Goal: Task Accomplishment & Management: Manage account settings

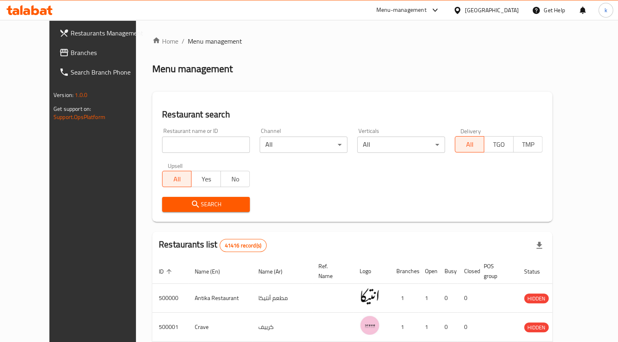
click at [71, 53] on span "Branches" at bounding box center [108, 53] width 75 height 10
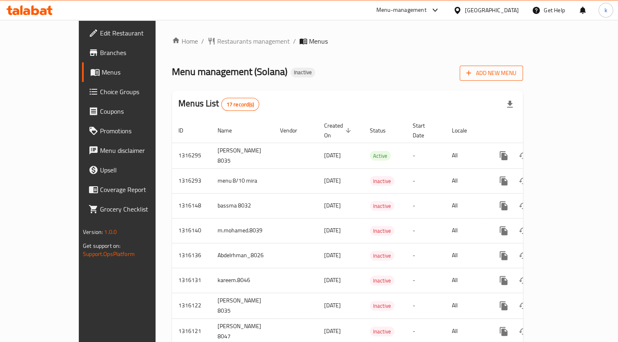
click at [516, 77] on span "Add New Menu" at bounding box center [491, 73] width 50 height 10
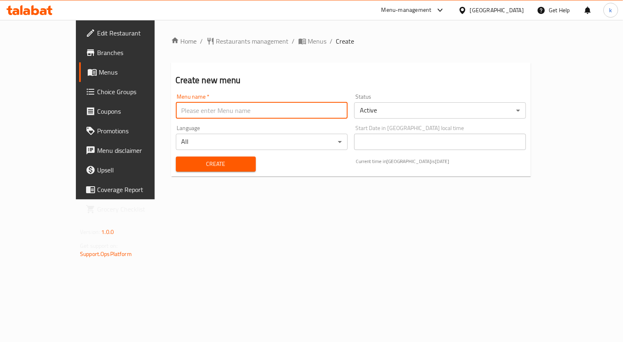
click at [176, 111] on input "text" at bounding box center [262, 110] width 172 height 16
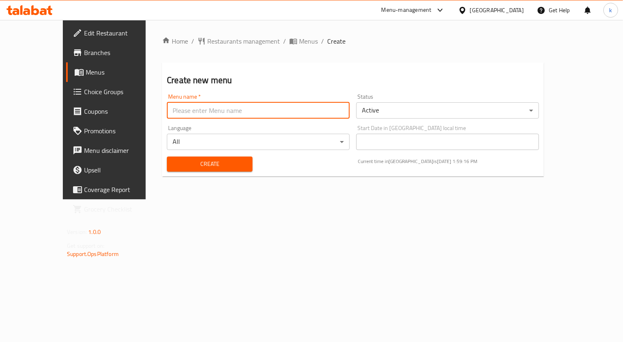
type input "kareem.mohamed.8033"
click at [179, 164] on span "Create" at bounding box center [209, 164] width 73 height 10
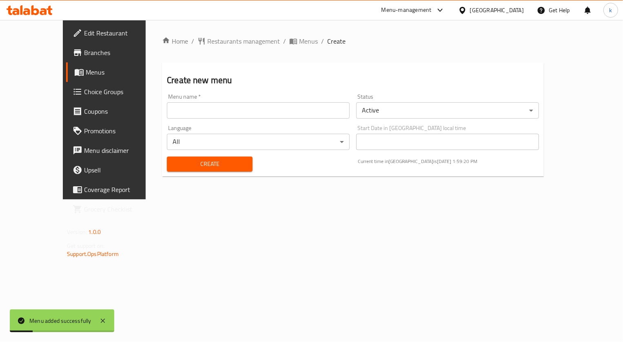
click at [66, 81] on link "Menus" at bounding box center [116, 72] width 101 height 20
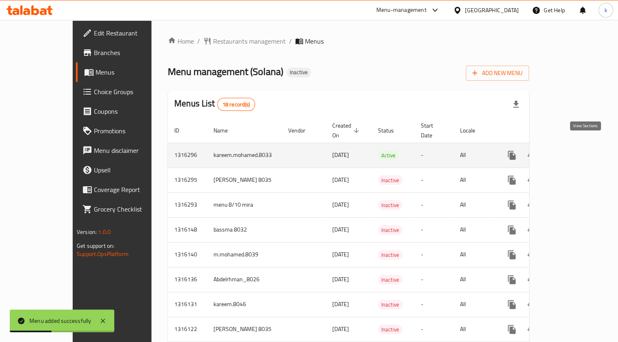
click at [575, 151] on icon "enhanced table" at bounding box center [570, 156] width 10 height 10
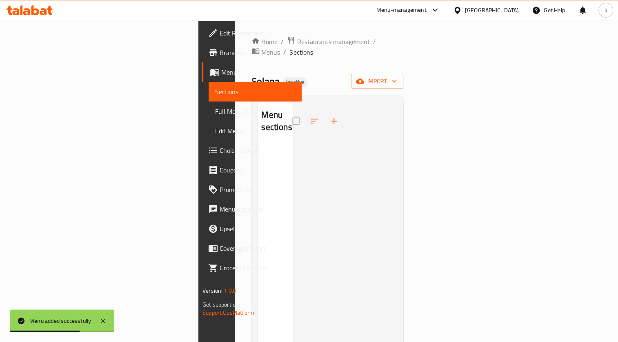
drag, startPoint x: 570, startPoint y: 72, endPoint x: 117, endPoint y: 104, distance: 454.3
click at [235, 104] on div "Home / Restaurants management / Menus / Sections Solana Inactive import Menu se…" at bounding box center [327, 243] width 184 height 447
click at [396, 76] on span "import" at bounding box center [376, 81] width 39 height 10
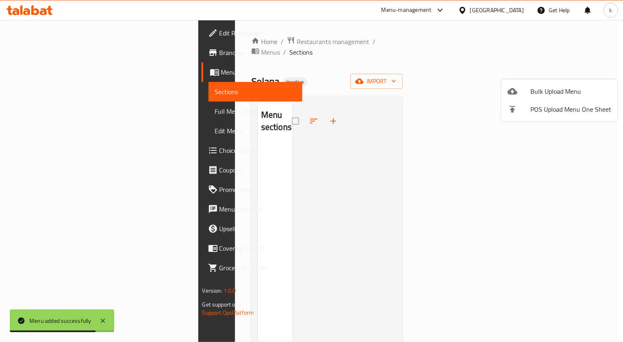
click at [556, 92] on span "Bulk Upload Menu" at bounding box center [570, 91] width 81 height 10
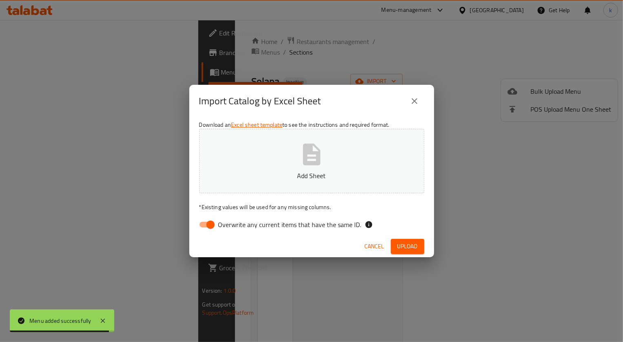
click at [258, 229] on span "Overwrite any current items that have the same ID." at bounding box center [289, 225] width 143 height 10
click at [234, 229] on input "Overwrite any current items that have the same ID." at bounding box center [210, 224] width 46 height 15
checkbox input "false"
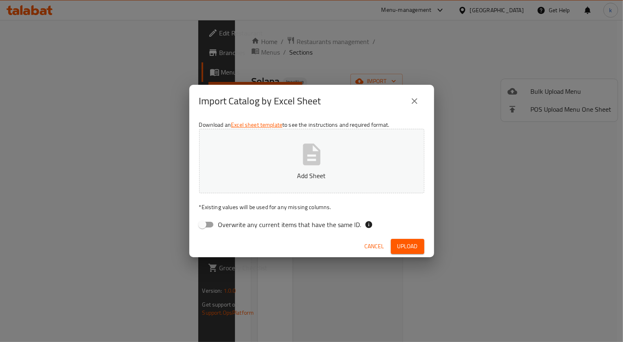
click at [322, 171] on p "Add Sheet" at bounding box center [312, 176] width 200 height 10
click at [405, 243] on span "Upload" at bounding box center [407, 246] width 20 height 10
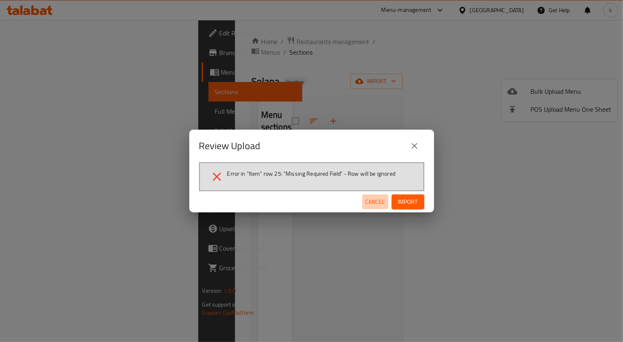
click at [370, 197] on span "Cancel" at bounding box center [375, 202] width 20 height 10
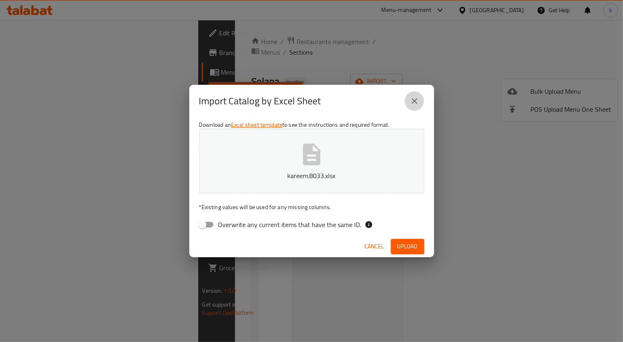
click at [415, 100] on icon "close" at bounding box center [415, 101] width 10 height 10
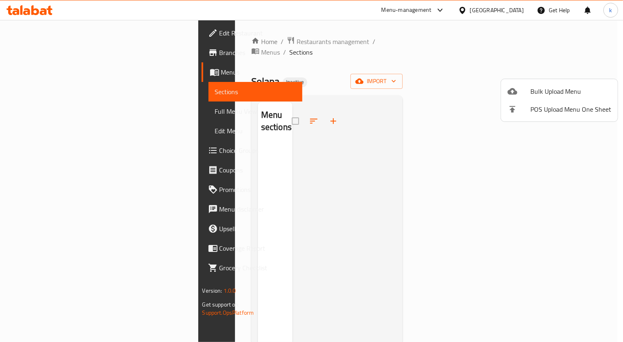
click at [520, 89] on div at bounding box center [518, 91] width 23 height 10
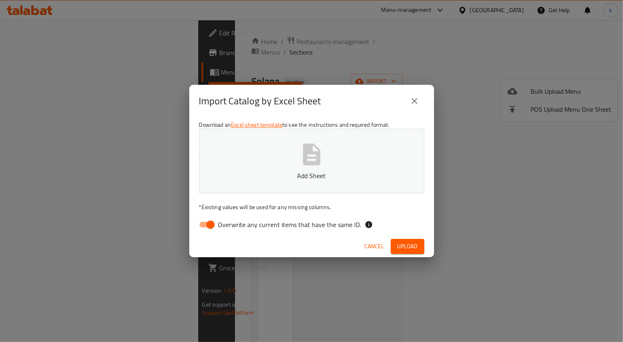
click at [297, 177] on p "Add Sheet" at bounding box center [312, 176] width 200 height 10
click at [249, 227] on span "Overwrite any current items that have the same ID." at bounding box center [289, 225] width 143 height 10
click at [234, 227] on input "Overwrite any current items that have the same ID." at bounding box center [210, 224] width 46 height 15
checkbox input "false"
click at [288, 168] on button "Add Sheet" at bounding box center [311, 161] width 225 height 64
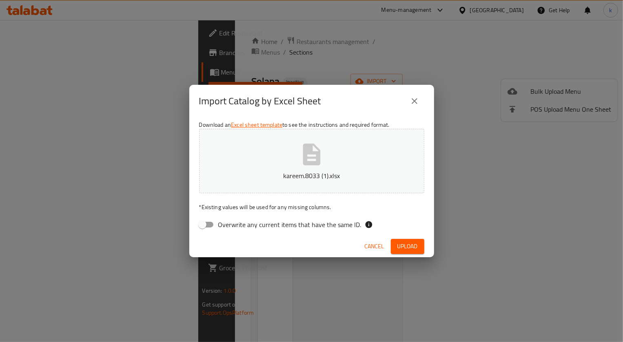
click at [408, 245] on span "Upload" at bounding box center [407, 246] width 20 height 10
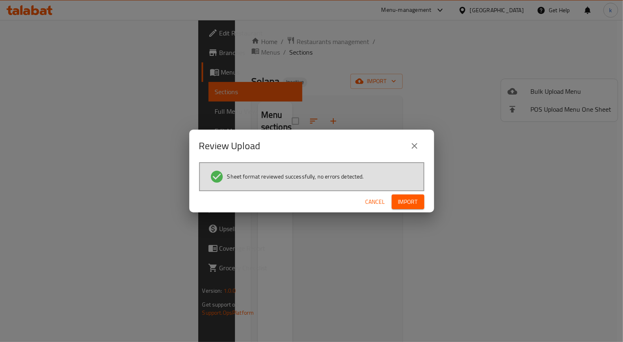
click at [411, 199] on span "Import" at bounding box center [408, 202] width 20 height 10
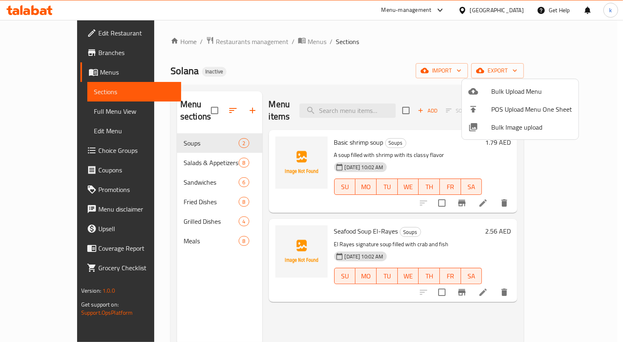
click at [51, 112] on div at bounding box center [311, 171] width 623 height 342
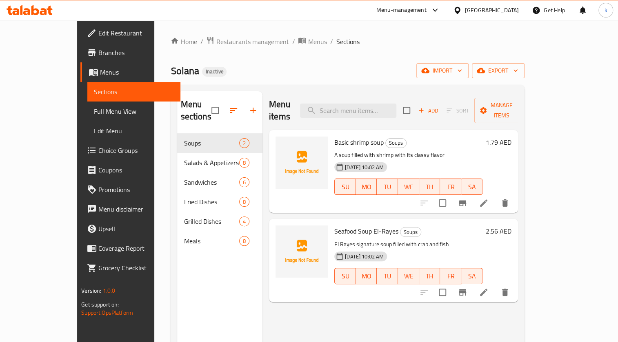
click at [87, 113] on link "Full Menu View" at bounding box center [133, 112] width 93 height 20
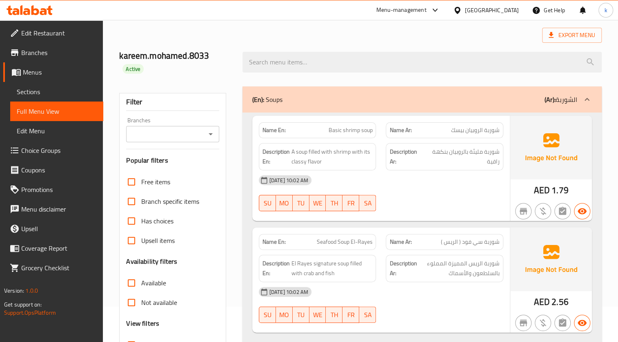
scroll to position [185, 0]
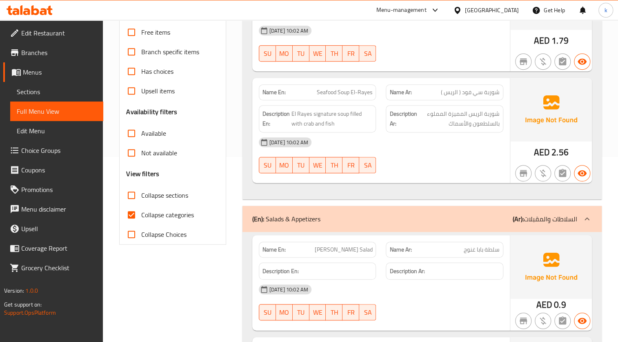
click at [163, 212] on span "Collapse categories" at bounding box center [167, 215] width 53 height 10
click at [141, 212] on input "Collapse categories" at bounding box center [132, 215] width 20 height 20
checkbox input "false"
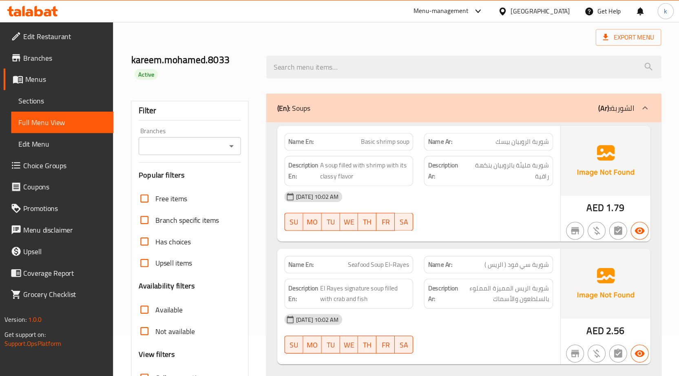
scroll to position [37, 0]
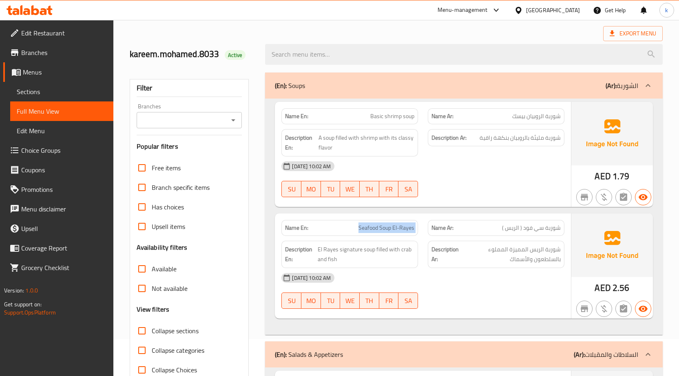
drag, startPoint x: 360, startPoint y: 231, endPoint x: 427, endPoint y: 228, distance: 67.8
click at [427, 228] on div "Name En: Seafood Soup El-Rayes Name Ar: شوربة سي فود ( الريس )" at bounding box center [423, 228] width 293 height 26
copy span "Seafood Soup El-Rayes"
click at [65, 84] on link "Sections" at bounding box center [61, 92] width 103 height 20
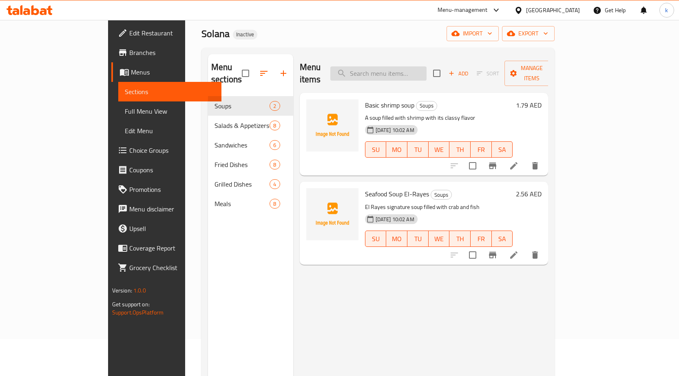
click at [418, 66] on input "search" at bounding box center [378, 73] width 96 height 14
paste input "Seafood Soup El-Rayes"
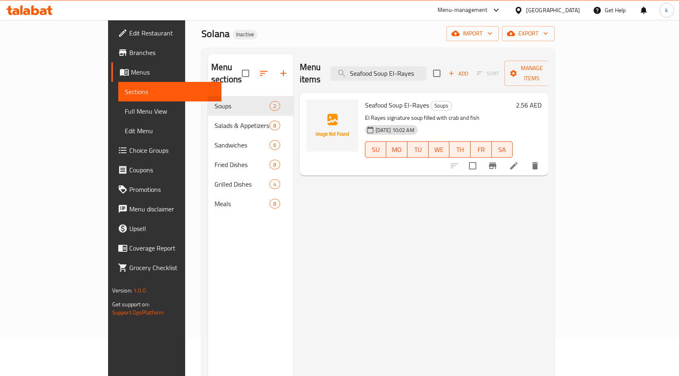
type input "Seafood Soup El-Rayes"
click at [519, 161] on icon at bounding box center [514, 166] width 10 height 10
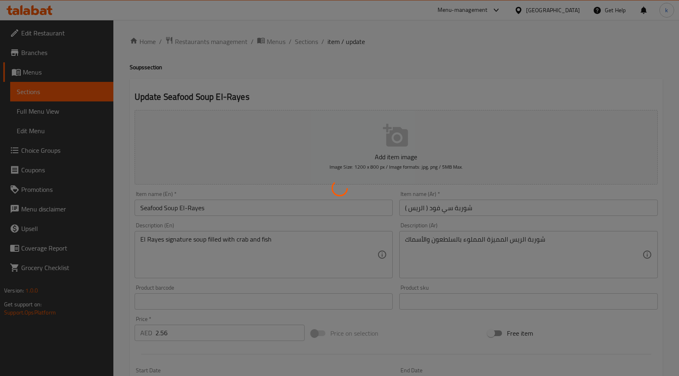
click at [490, 241] on div at bounding box center [339, 188] width 679 height 376
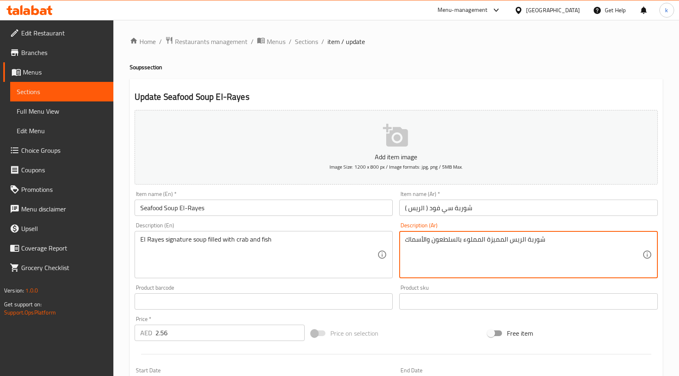
click at [499, 243] on textarea "شوربة الريس المميزة المملوء بالسلطعون والأسماك" at bounding box center [523, 255] width 237 height 39
drag, startPoint x: 463, startPoint y: 240, endPoint x: 485, endPoint y: 237, distance: 21.8
click at [485, 237] on textarea "شوربة الريس السيجنتشر المملوء بالسلطعون والأسماك" at bounding box center [523, 255] width 237 height 39
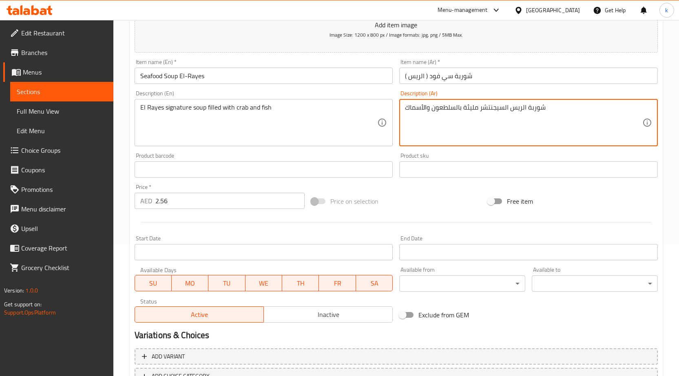
scroll to position [193, 0]
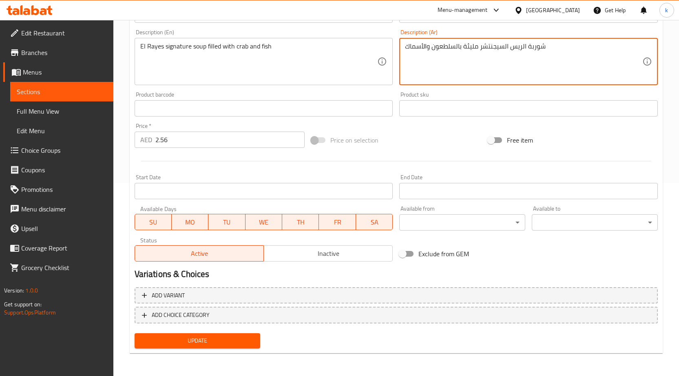
type textarea "شوربة الريس السيجنتشر مليئة بالسلطعون والأسماك"
click at [233, 342] on span "Update" at bounding box center [197, 341] width 113 height 10
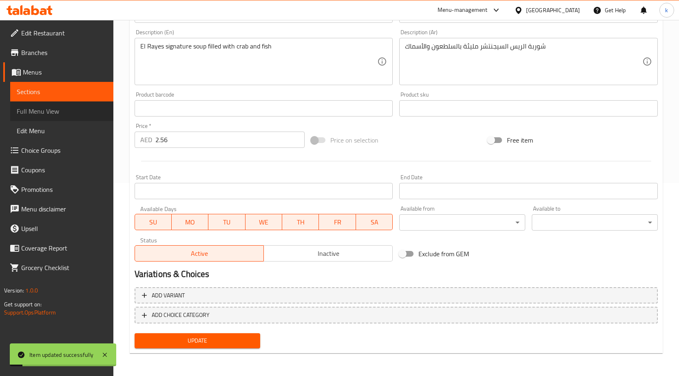
click at [57, 106] on span "Full Menu View" at bounding box center [62, 111] width 90 height 10
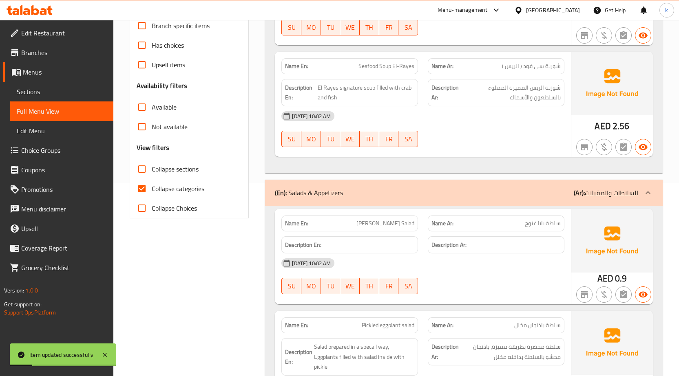
click at [190, 187] on span "Collapse categories" at bounding box center [178, 189] width 53 height 10
click at [152, 187] on input "Collapse categories" at bounding box center [142, 189] width 20 height 20
checkbox input "false"
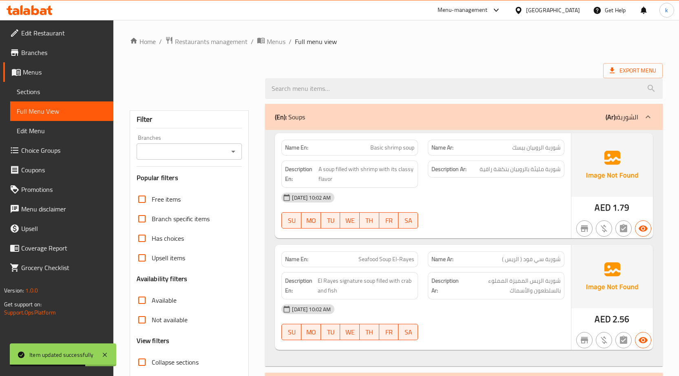
click at [49, 111] on span "Full Menu View" at bounding box center [62, 111] width 90 height 10
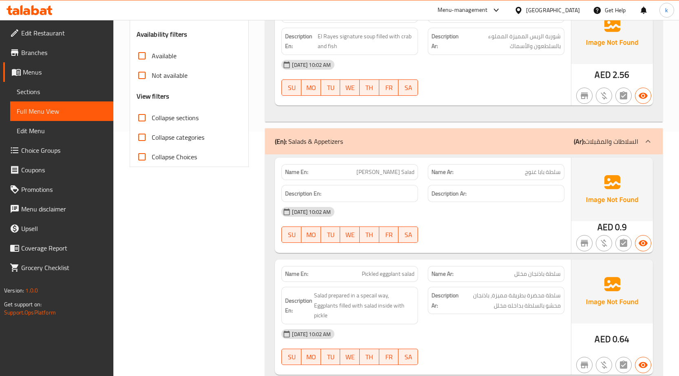
scroll to position [326, 0]
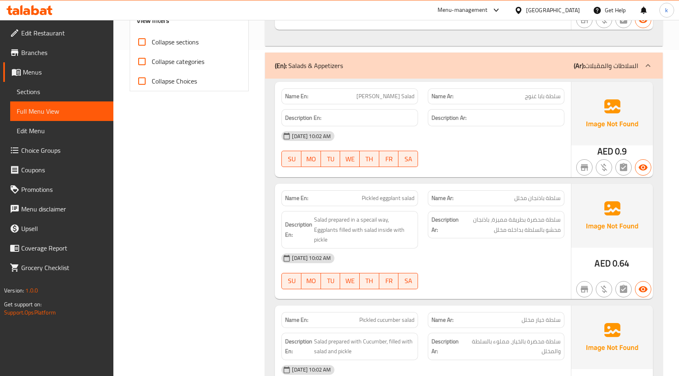
click at [361, 201] on p "Name En: Pickled eggplant salad" at bounding box center [349, 198] width 129 height 9
click at [363, 198] on span "Pickled eggplant salad" at bounding box center [388, 198] width 53 height 9
click at [364, 197] on span "Pickled eggplant salad" at bounding box center [388, 198] width 53 height 9
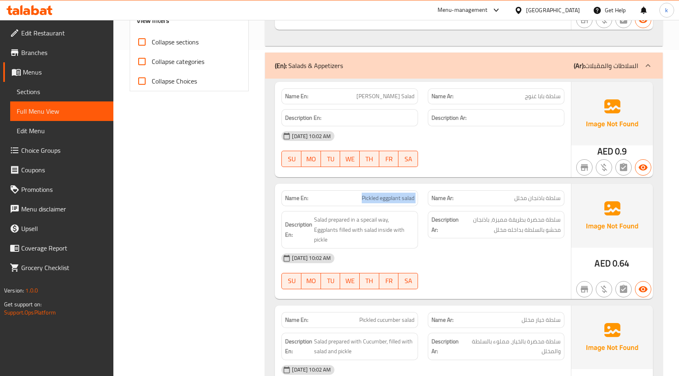
copy span "Pickled eggplant salad"
click at [70, 92] on span "Sections" at bounding box center [62, 92] width 90 height 10
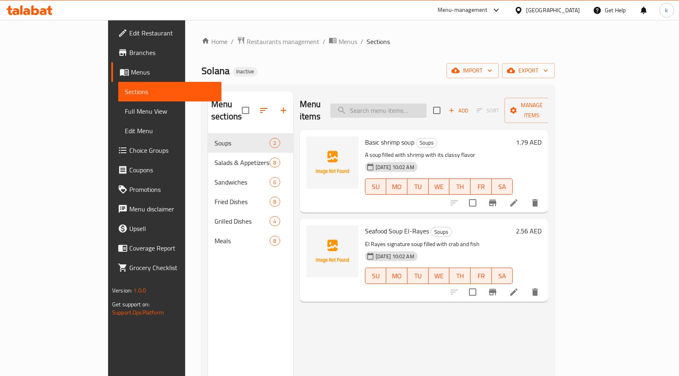
click at [400, 109] on input "search" at bounding box center [378, 111] width 96 height 14
paste input "Pickled eggplant salad"
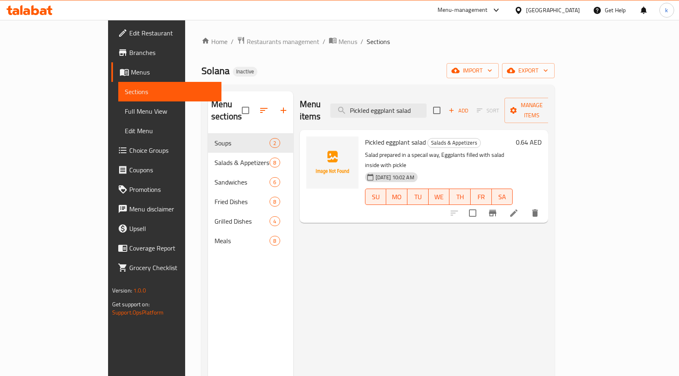
type input "Pickled eggplant salad"
click at [519, 208] on icon at bounding box center [514, 213] width 10 height 10
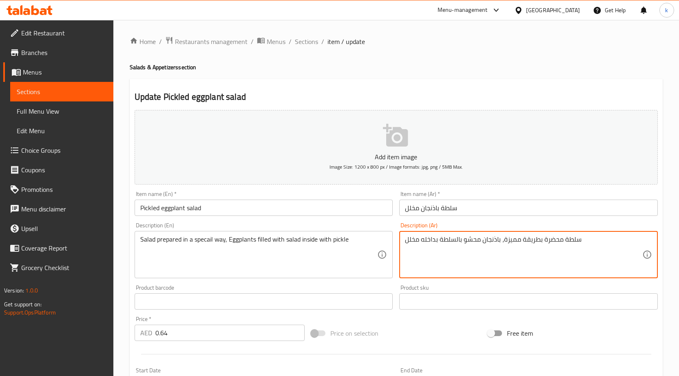
drag, startPoint x: 503, startPoint y: 237, endPoint x: 520, endPoint y: 241, distance: 18.0
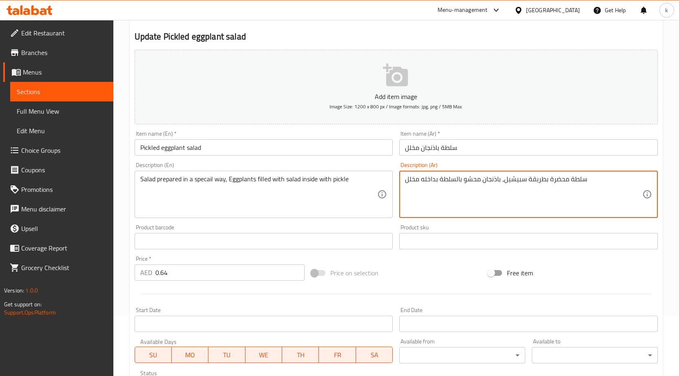
scroll to position [193, 0]
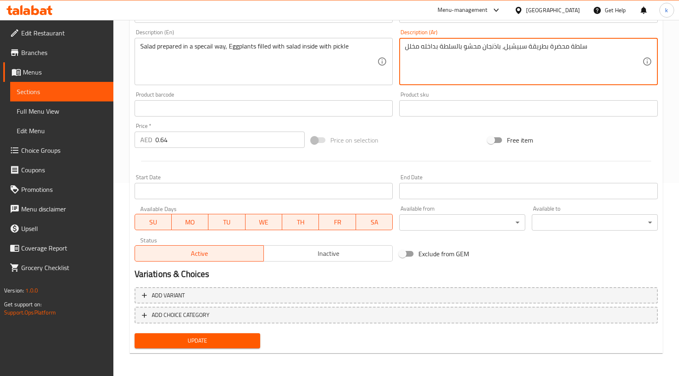
type textarea "سلطة محضرة بطريقة سبيشيل، باذنجان محشو بالسلطة بداخله مخلل"
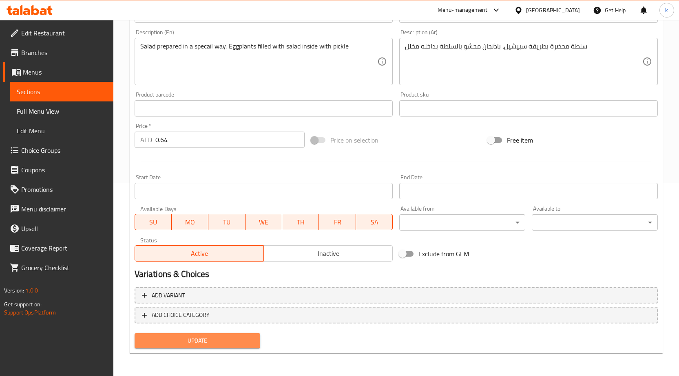
click at [177, 342] on span "Update" at bounding box center [197, 341] width 113 height 10
click at [216, 334] on button "Update" at bounding box center [198, 341] width 126 height 15
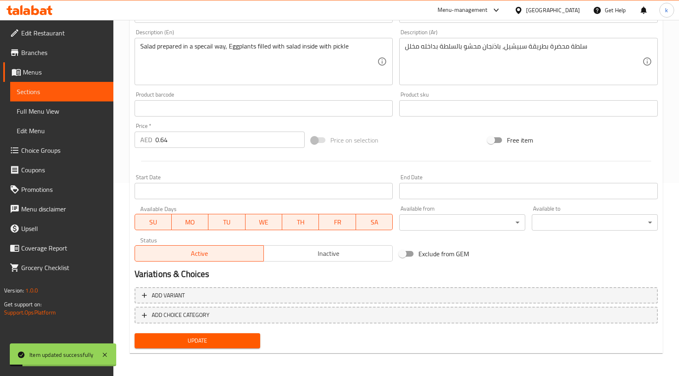
click at [31, 112] on span "Full Menu View" at bounding box center [62, 111] width 90 height 10
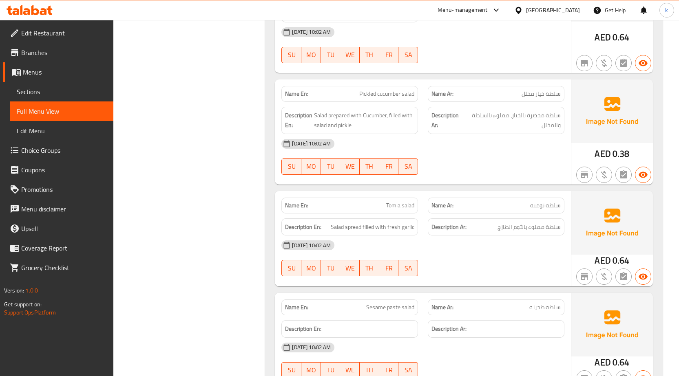
scroll to position [571, 0]
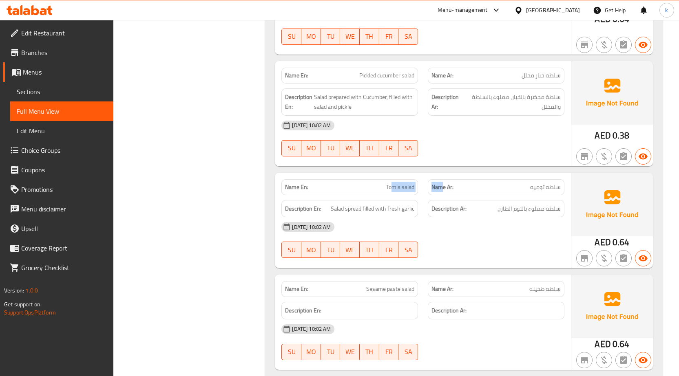
drag, startPoint x: 392, startPoint y: 190, endPoint x: 439, endPoint y: 184, distance: 47.8
click at [441, 184] on div "Name En: Tomia salad Name Ar: سلطه توميه" at bounding box center [423, 188] width 293 height 26
drag, startPoint x: 382, startPoint y: 181, endPoint x: 385, endPoint y: 175, distance: 6.8
click at [384, 176] on div "Name En: Tomia salad" at bounding box center [350, 188] width 146 height 26
drag, startPoint x: 387, startPoint y: 197, endPoint x: 388, endPoint y: 188, distance: 9.4
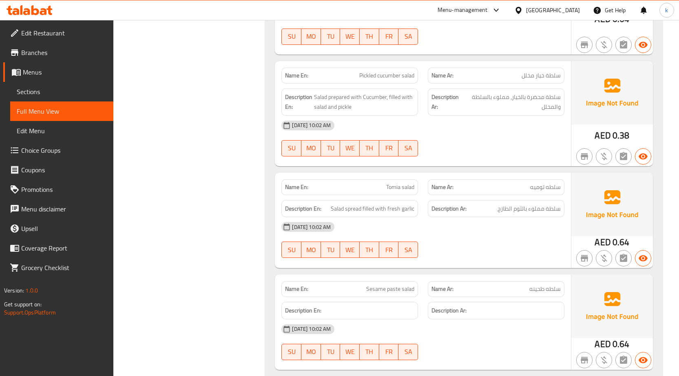
click at [387, 195] on div "Description En: Salad spread filled with fresh garlic" at bounding box center [350, 208] width 146 height 27
click at [388, 188] on span "Tomia salad" at bounding box center [400, 187] width 28 height 9
copy span "Tomia salad"
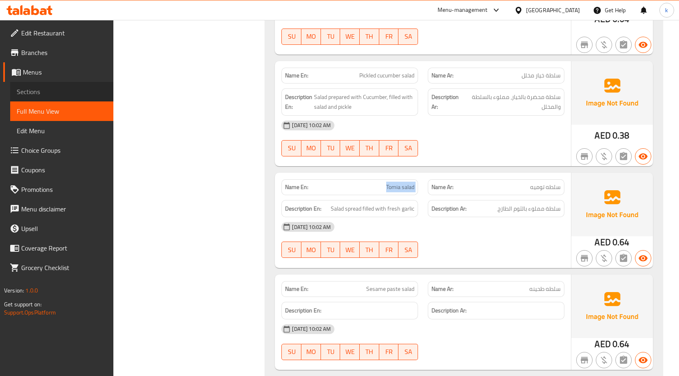
click at [98, 86] on link "Sections" at bounding box center [61, 92] width 103 height 20
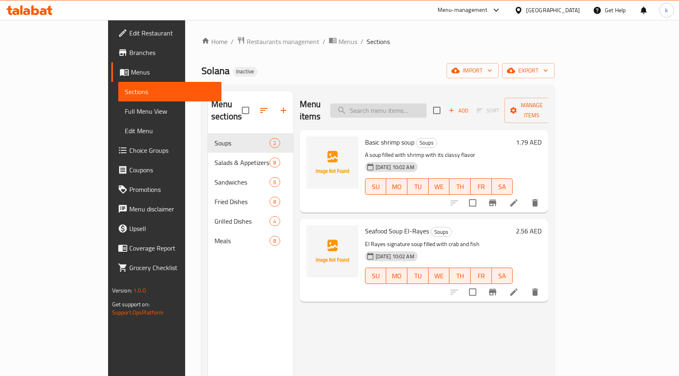
click at [411, 106] on input "search" at bounding box center [378, 111] width 96 height 14
paste input "Tomia salad"
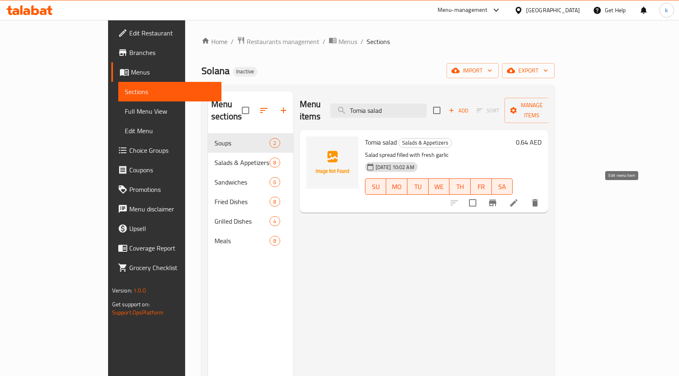
type input "Tomia salad"
click at [519, 198] on icon at bounding box center [514, 203] width 10 height 10
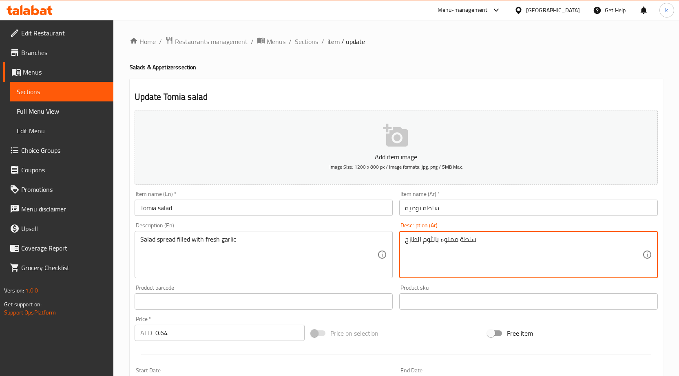
drag, startPoint x: 438, startPoint y: 239, endPoint x: 450, endPoint y: 239, distance: 11.4
drag, startPoint x: 449, startPoint y: 239, endPoint x: 444, endPoint y: 239, distance: 4.9
click at [448, 239] on textarea "سلطة مملوء بالثوم الطازج" at bounding box center [523, 255] width 237 height 39
click at [443, 239] on textarea "سلطة مملوء بالثوم الطازج" at bounding box center [523, 255] width 237 height 39
drag, startPoint x: 441, startPoint y: 240, endPoint x: 458, endPoint y: 240, distance: 16.7
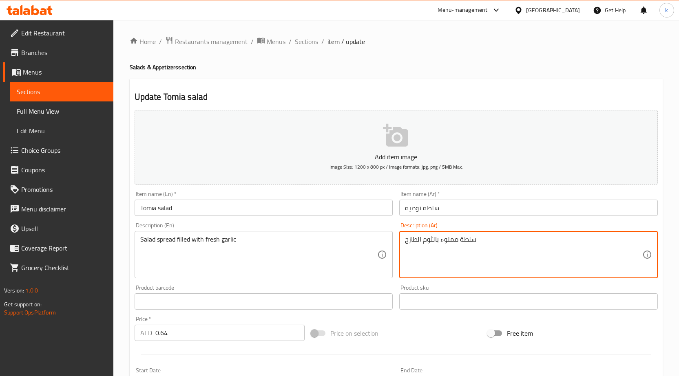
click at [458, 240] on textarea "سلطة مملوء بالثوم الطازج" at bounding box center [523, 255] width 237 height 39
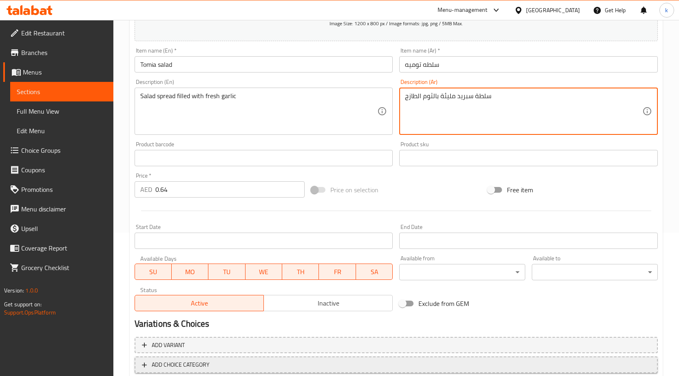
scroll to position [193, 0]
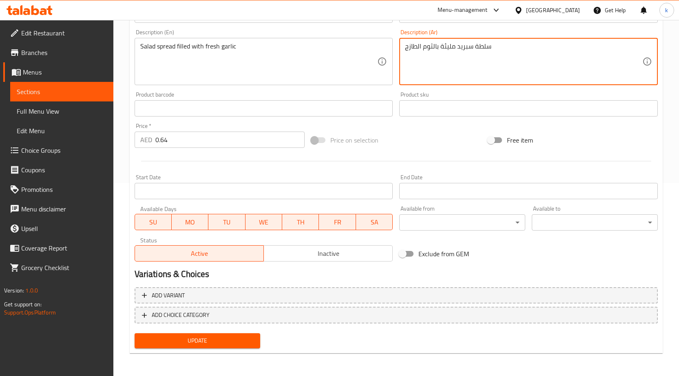
type textarea "سلطة سبريد مليئة بالثوم الطازج"
click at [227, 340] on span "Update" at bounding box center [197, 341] width 113 height 10
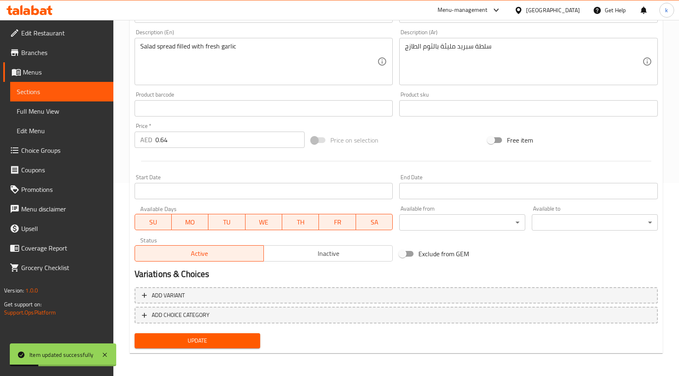
click at [59, 106] on link "Full Menu View" at bounding box center [61, 112] width 103 height 20
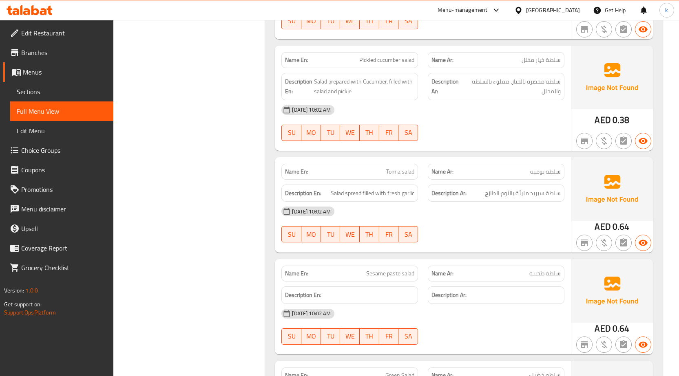
scroll to position [601, 0]
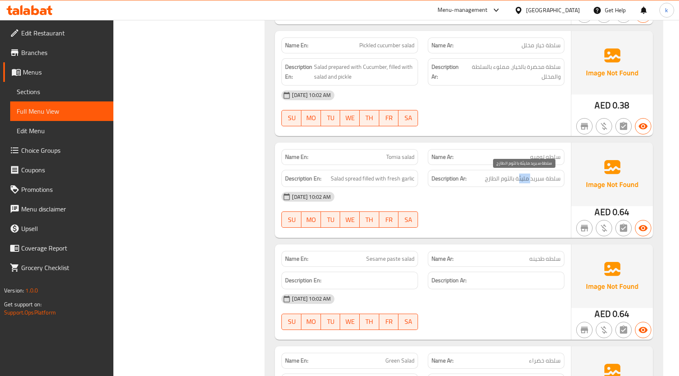
drag, startPoint x: 519, startPoint y: 178, endPoint x: 532, endPoint y: 179, distance: 13.5
click at [532, 179] on span "سلطة سبريد مليئة بالثوم الطازج" at bounding box center [523, 179] width 76 height 10
drag, startPoint x: 515, startPoint y: 177, endPoint x: 525, endPoint y: 180, distance: 11.1
click at [525, 179] on span "سلطة سبريد مليئة بالثوم الطازج" at bounding box center [523, 179] width 76 height 10
click at [524, 180] on span "سلطة سبريد مليئة بالثوم الطازج" at bounding box center [523, 179] width 76 height 10
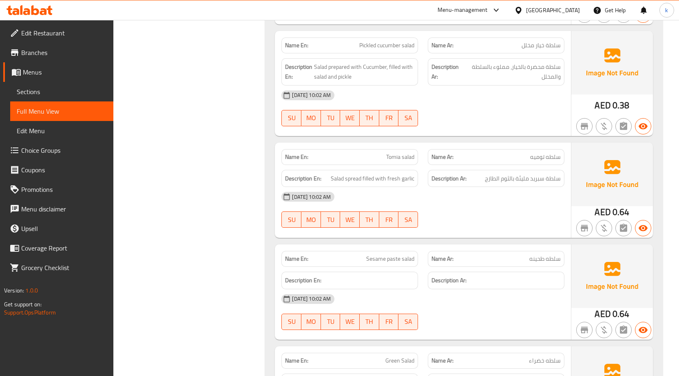
click at [526, 195] on div "[DATE] 10:02 AM" at bounding box center [423, 197] width 293 height 20
drag, startPoint x: 516, startPoint y: 177, endPoint x: 530, endPoint y: 182, distance: 14.8
click at [530, 182] on span "سلطة سبريد مليئة بالثوم الطازج" at bounding box center [523, 179] width 76 height 10
copy span "مليئة"
click at [377, 47] on span "Pickled cucumber salad" at bounding box center [386, 45] width 55 height 9
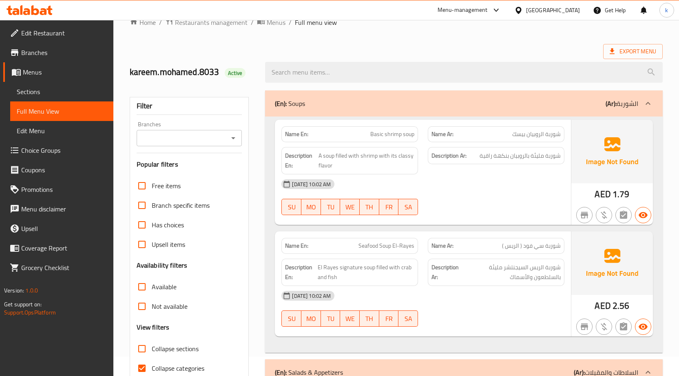
scroll to position [0, 0]
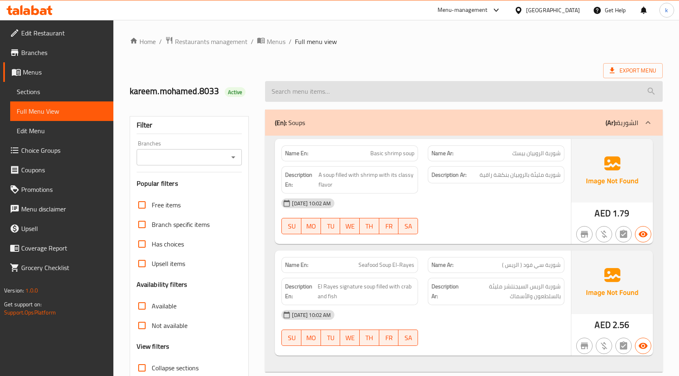
drag, startPoint x: 537, startPoint y: 147, endPoint x: 523, endPoint y: 84, distance: 64.4
click at [523, 84] on input "search" at bounding box center [464, 91] width 398 height 21
